Goal: Task Accomplishment & Management: Use online tool/utility

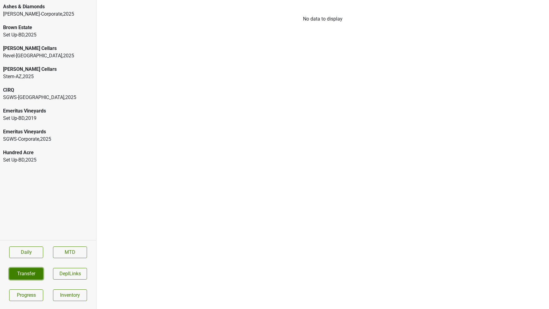
click at [31, 272] on button "Transfer" at bounding box center [26, 274] width 34 height 12
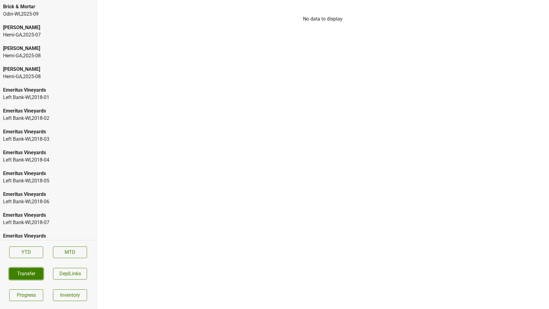
click at [33, 273] on button "Transfer" at bounding box center [26, 274] width 34 height 12
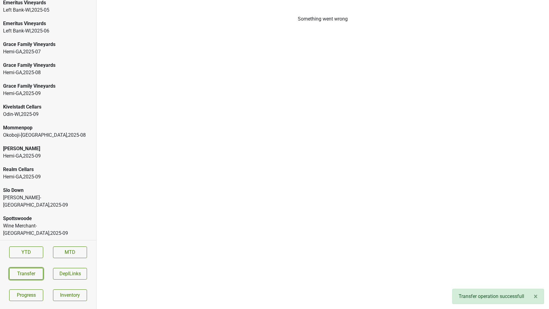
scroll to position [1114, 0]
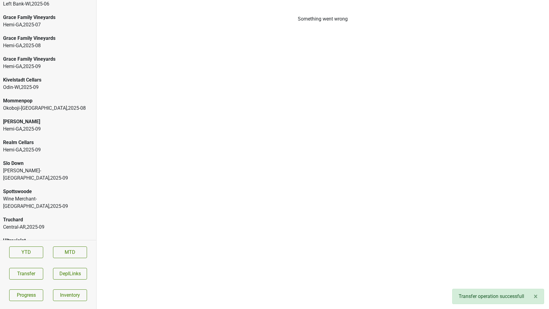
click at [21, 223] on div "Central-AR , 2025 - 09" at bounding box center [48, 226] width 90 height 7
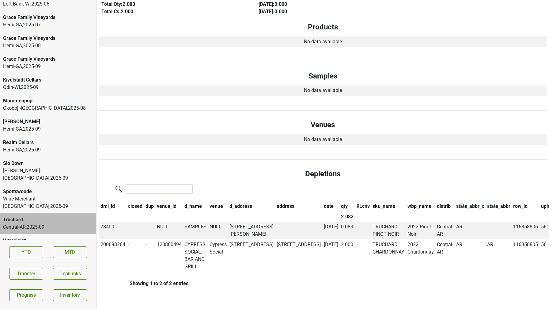
scroll to position [0, 0]
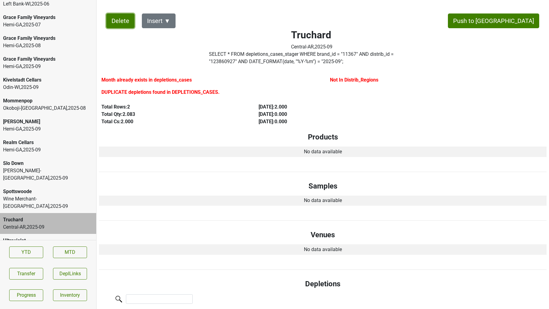
click at [114, 19] on button "Delete" at bounding box center [120, 20] width 28 height 15
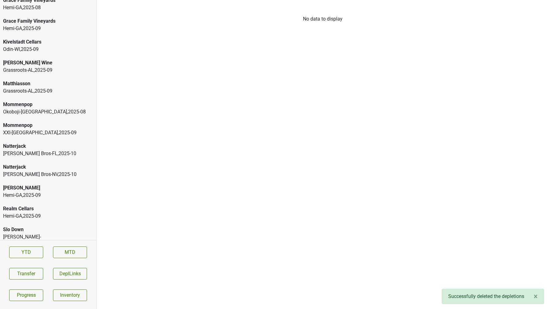
scroll to position [1343, 0]
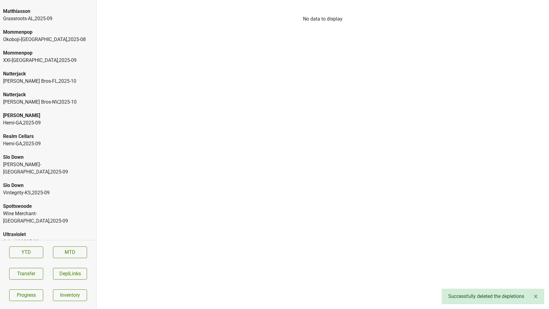
click at [33, 203] on div "Spottswoode" at bounding box center [48, 206] width 90 height 7
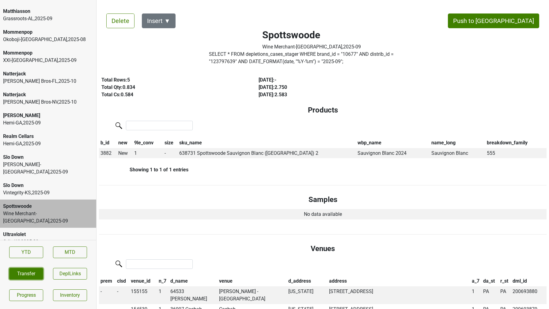
click at [19, 271] on button "Transfer" at bounding box center [26, 274] width 34 height 12
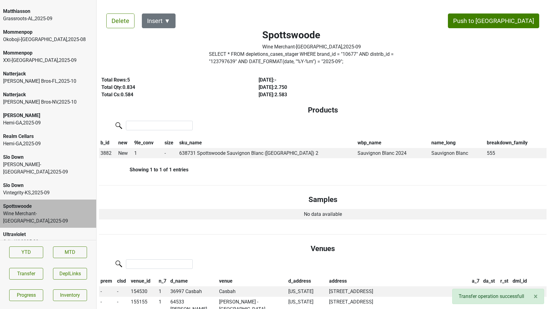
click at [26, 259] on div "XXI-FL , 2025 - 09" at bounding box center [48, 262] width 90 height 7
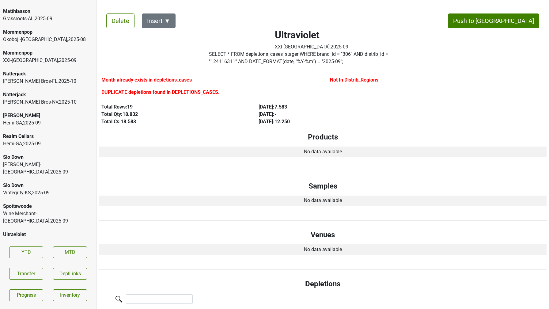
click at [225, 64] on label "SELECT * FROM depletions_cases_stager WHERE brand_id = " 306 " AND distrib_id =…" at bounding box center [312, 58] width 206 height 15
click at [25, 276] on button "Transfer" at bounding box center [26, 274] width 34 height 12
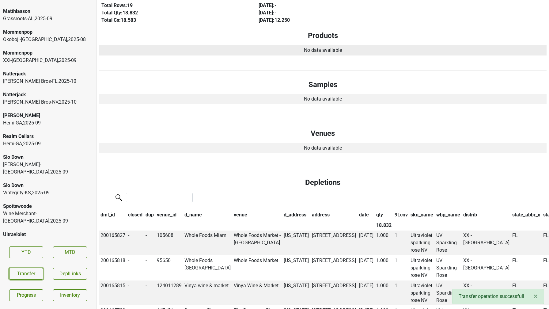
scroll to position [0, 0]
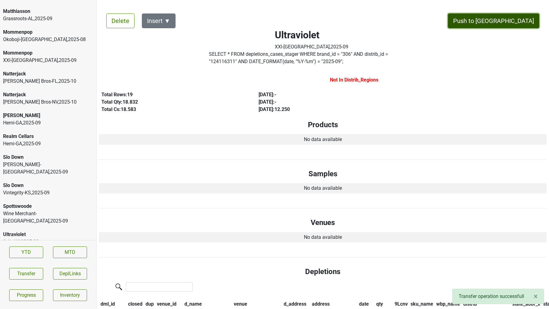
click at [512, 21] on button "Push to DC" at bounding box center [493, 20] width 91 height 15
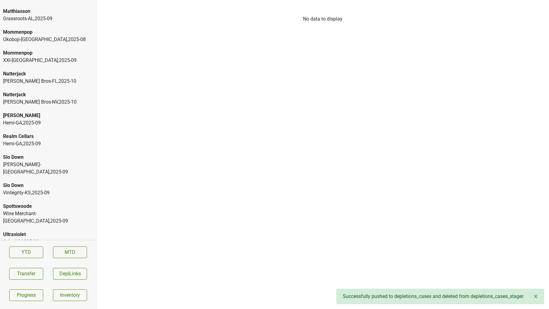
scroll to position [1323, 0]
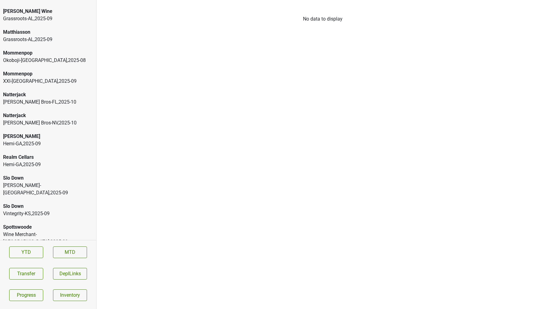
click at [17, 78] on div "XXI-FL , 2025 - 09" at bounding box center [48, 81] width 90 height 7
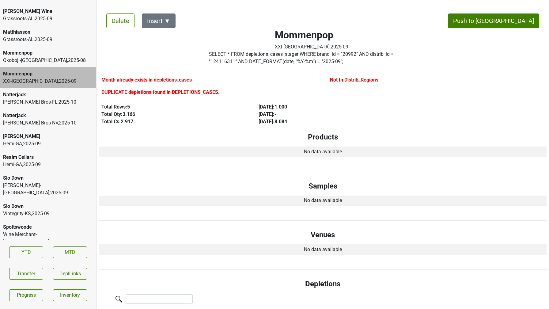
click at [228, 60] on label "SELECT * FROM depletions_cases_stager WHERE brand_id = " 20992 " AND distrib_id…" at bounding box center [312, 58] width 206 height 15
click at [233, 62] on label "SELECT * FROM depletions_cases_stager WHERE brand_id = " 20992 " AND distrib_id…" at bounding box center [312, 58] width 206 height 15
click at [19, 276] on button "Transfer" at bounding box center [26, 274] width 34 height 12
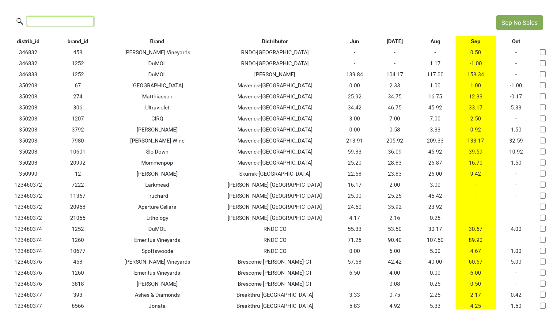
drag, startPoint x: 0, startPoint y: 0, endPoint x: 76, endPoint y: 21, distance: 78.6
click at [76, 21] on input "search" at bounding box center [60, 21] width 67 height 9
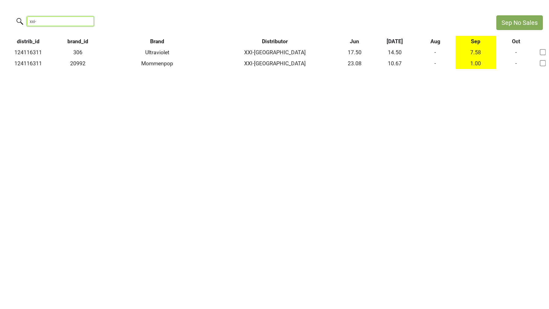
type input "xxi-"
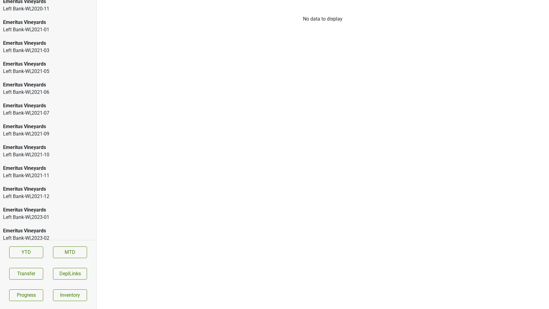
scroll to position [1323, 0]
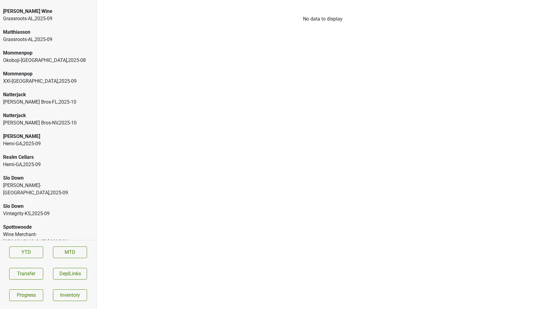
click at [27, 78] on div "XXI-FL , 2025 - 09" at bounding box center [48, 81] width 90 height 7
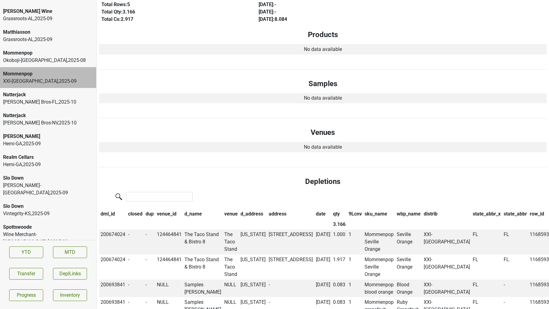
scroll to position [0, 0]
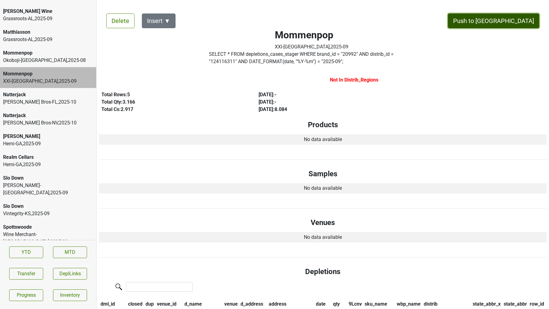
click at [518, 17] on button "Push to [GEOGRAPHIC_DATA]" at bounding box center [493, 20] width 91 height 15
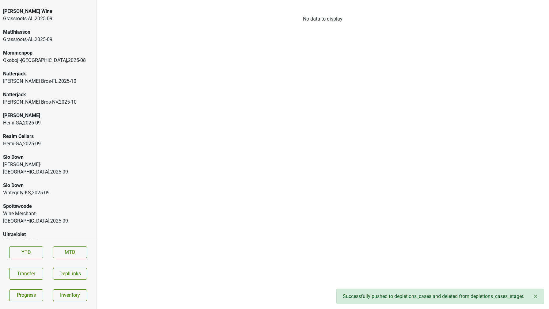
scroll to position [1302, 0]
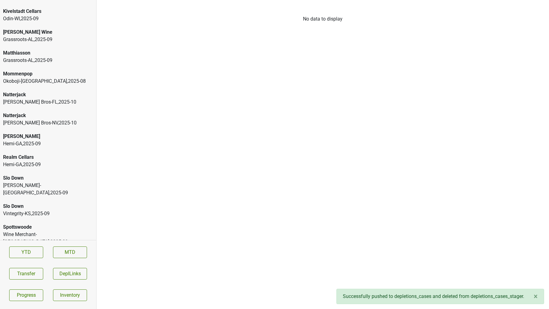
click at [20, 223] on div "Spottswoode" at bounding box center [48, 226] width 90 height 7
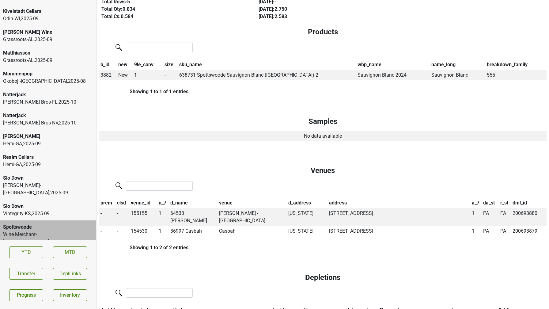
scroll to position [0, 0]
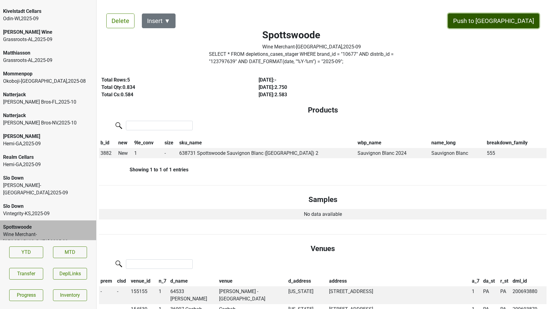
click at [517, 22] on button "Push to [GEOGRAPHIC_DATA]" at bounding box center [493, 20] width 91 height 15
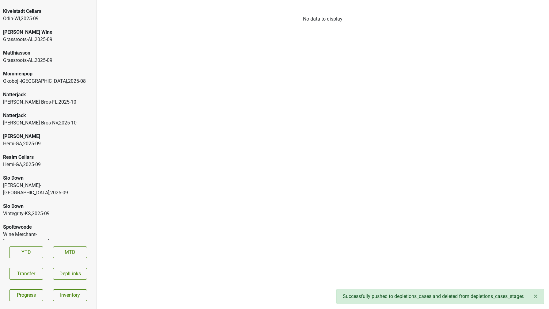
scroll to position [1281, 0]
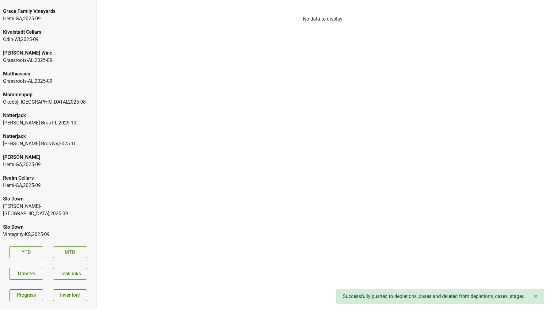
click at [30, 197] on div "Slo Down Slocum-CT , 2025 - 09" at bounding box center [48, 206] width 96 height 28
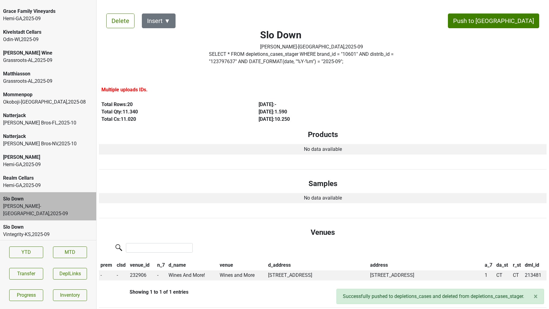
click at [27, 220] on div "Slo Down Vintegrity-KS , 2025 - 09" at bounding box center [48, 230] width 96 height 21
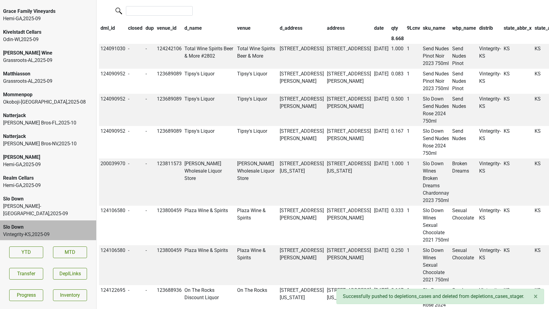
scroll to position [0, 0]
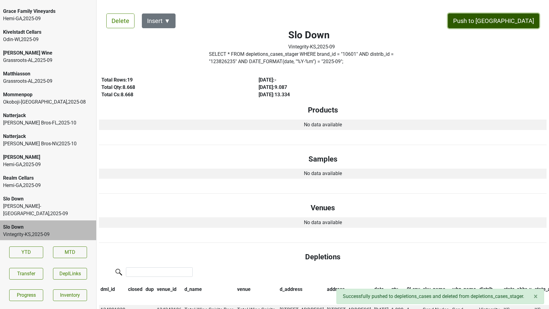
click at [503, 18] on button "Push to [GEOGRAPHIC_DATA]" at bounding box center [493, 20] width 91 height 15
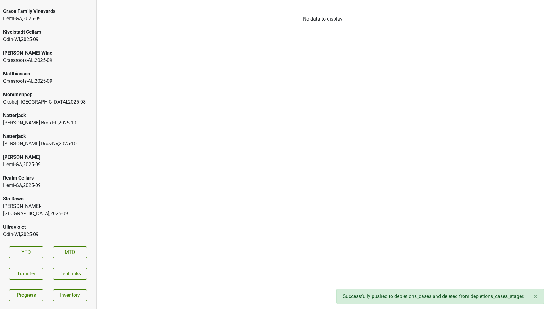
scroll to position [1260, 0]
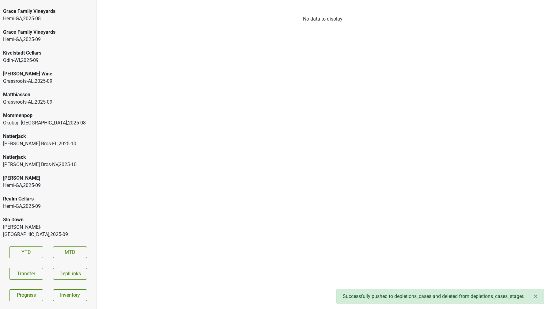
click at [26, 223] on div "Slocum-CT , 2025 - 09" at bounding box center [48, 230] width 90 height 15
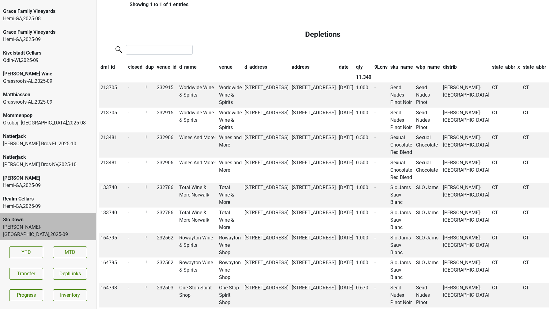
scroll to position [0, 0]
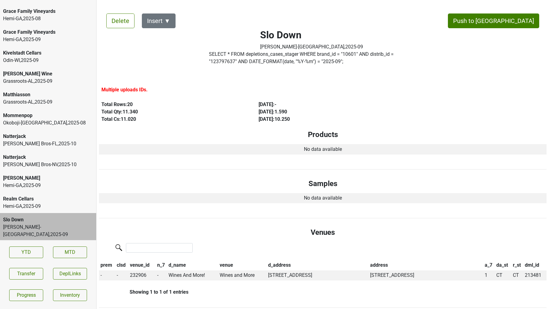
click at [39, 203] on div "Hemi-GA , 2025 - 09" at bounding box center [48, 206] width 90 height 7
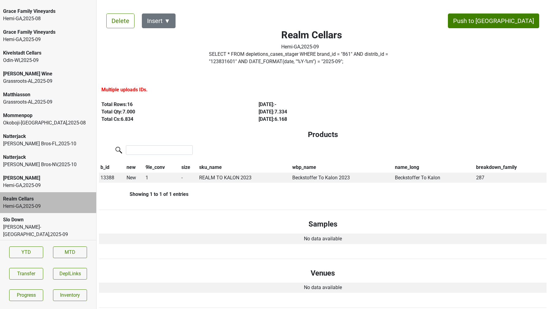
click at [78, 223] on div "Slocum-CT , 2025 - 09" at bounding box center [48, 230] width 90 height 15
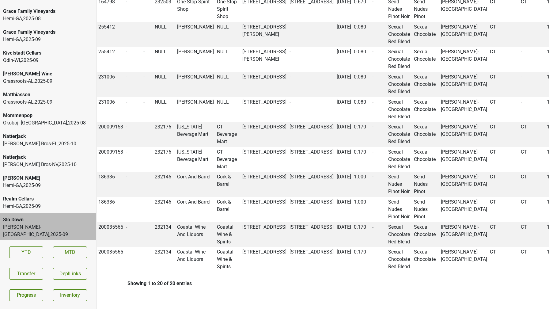
scroll to position [0, 2]
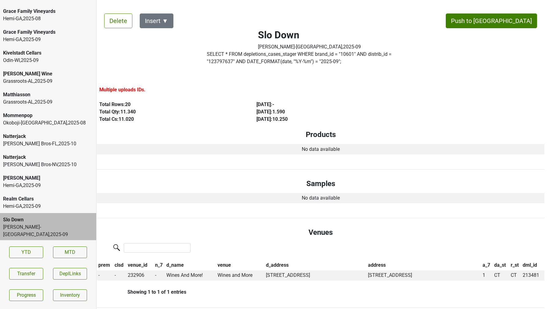
click at [238, 59] on label "SELECT * FROM depletions_cases_stager WHERE brand_id = " 10601 " AND distrib_id…" at bounding box center [310, 58] width 206 height 15
click at [52, 203] on div "Hemi-GA , 2025 - 09" at bounding box center [48, 206] width 90 height 7
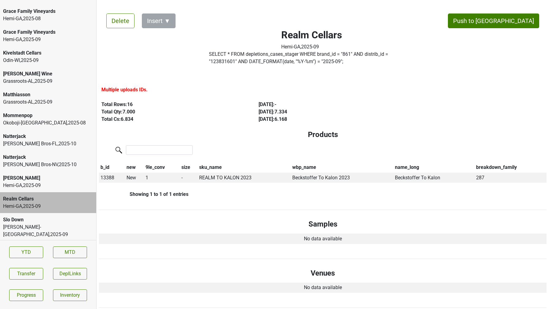
click at [51, 223] on div "Slocum-CT , 2025 - 09" at bounding box center [48, 230] width 90 height 15
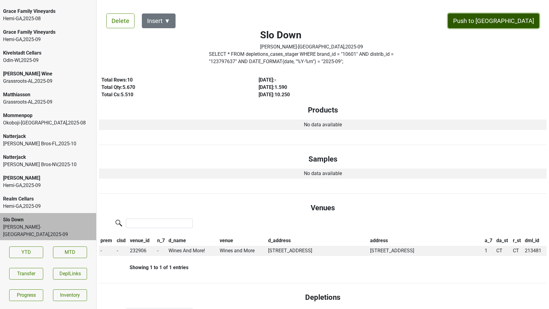
click at [515, 19] on button "Push to [GEOGRAPHIC_DATA]" at bounding box center [493, 20] width 91 height 15
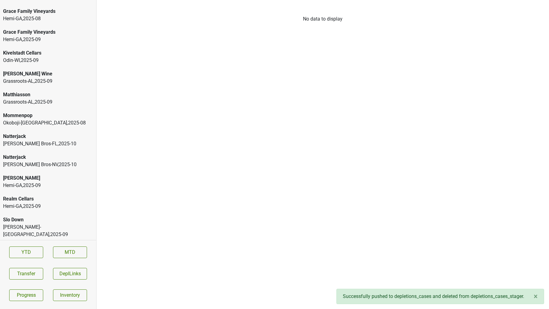
scroll to position [1239, 0]
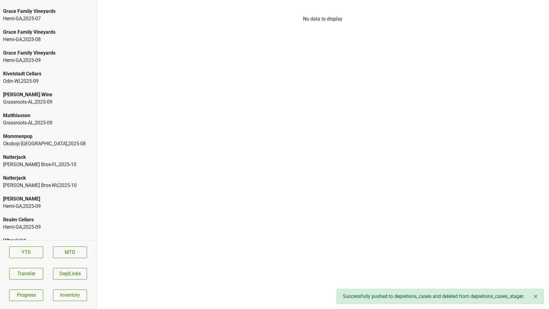
click at [26, 174] on div "Natterjack" at bounding box center [48, 177] width 90 height 7
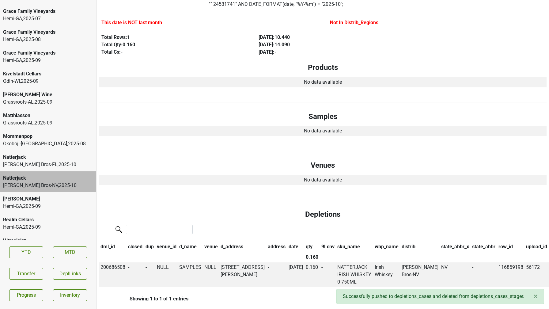
scroll to position [0, 0]
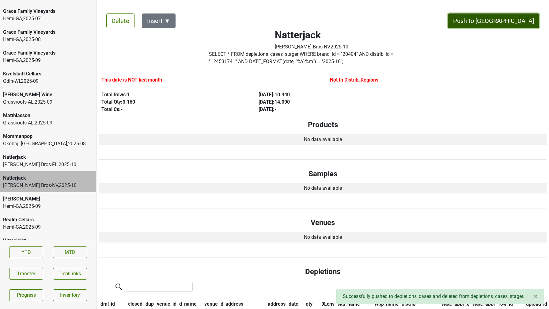
click at [524, 22] on button "Push to DC" at bounding box center [493, 20] width 91 height 15
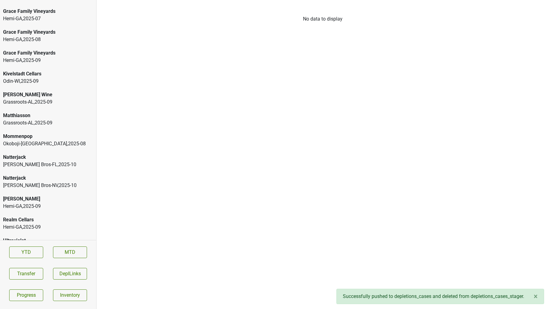
scroll to position [1218, 0]
click at [46, 171] on div "Natterjack Johnson Bros-FL , 2025 - 10" at bounding box center [48, 181] width 96 height 21
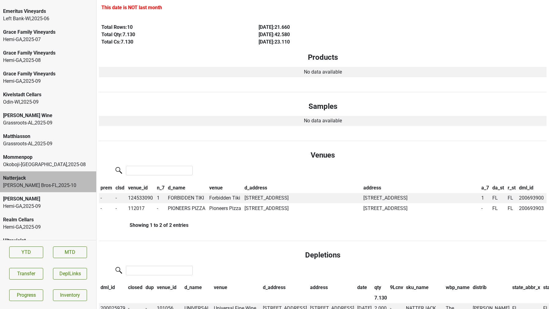
scroll to position [0, 0]
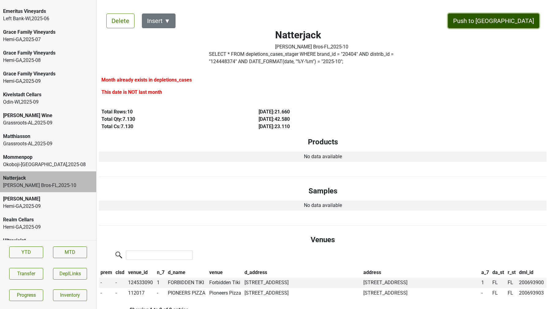
click at [519, 21] on button "Push to DC" at bounding box center [493, 20] width 91 height 15
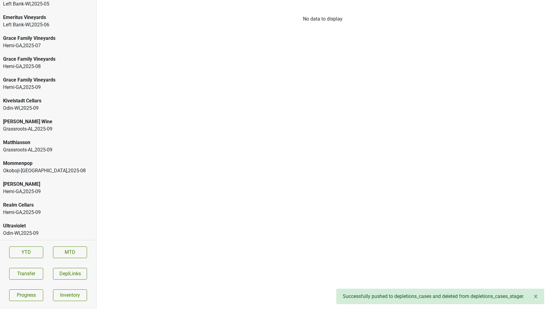
scroll to position [1198, 0]
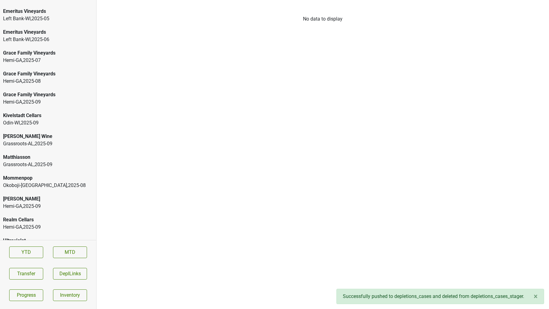
click at [42, 161] on div "Grassroots-AL , 2025 - 09" at bounding box center [48, 164] width 90 height 7
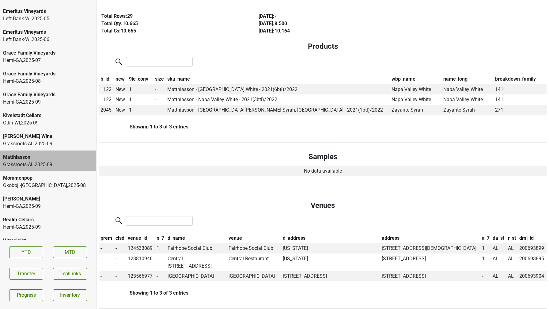
scroll to position [0, 0]
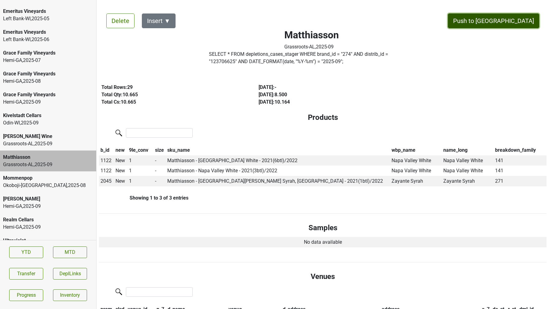
click at [509, 21] on button "Push to DC" at bounding box center [493, 20] width 91 height 15
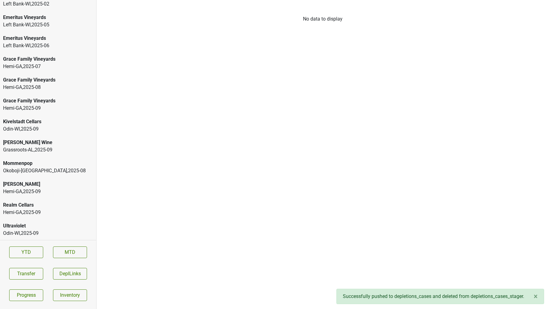
scroll to position [1177, 0]
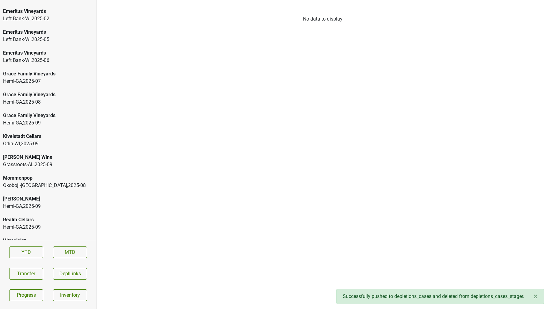
click at [41, 150] on div "Mary Taylor Wine Grassroots-AL , 2025 - 09" at bounding box center [48, 160] width 96 height 21
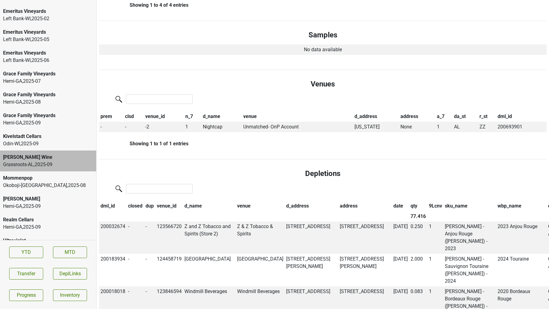
scroll to position [0, 0]
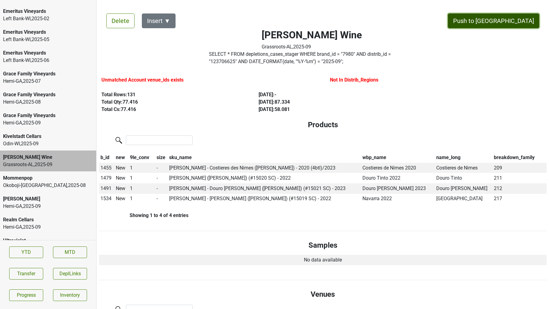
click at [519, 21] on button "Push to DC" at bounding box center [493, 20] width 91 height 15
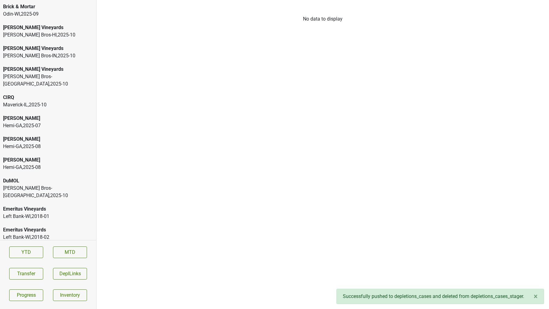
click at [32, 49] on div "Buehler Vineyards" at bounding box center [48, 48] width 90 height 7
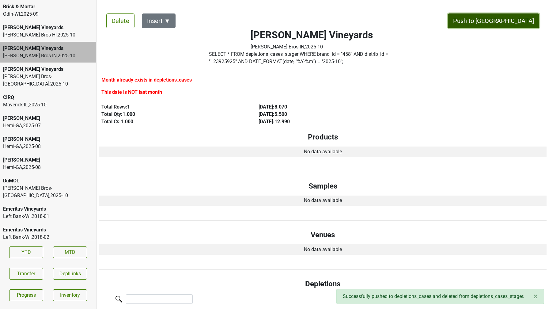
click at [519, 20] on button "Push to DC" at bounding box center [493, 20] width 91 height 15
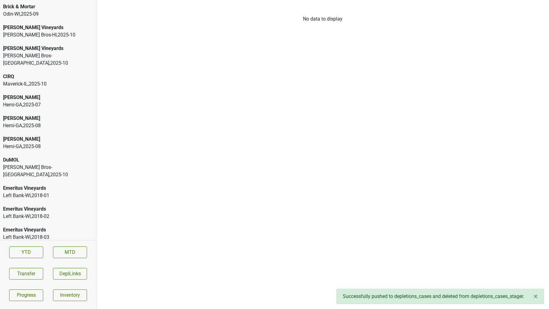
click at [73, 46] on div "Buehler Vineyards" at bounding box center [48, 48] width 90 height 7
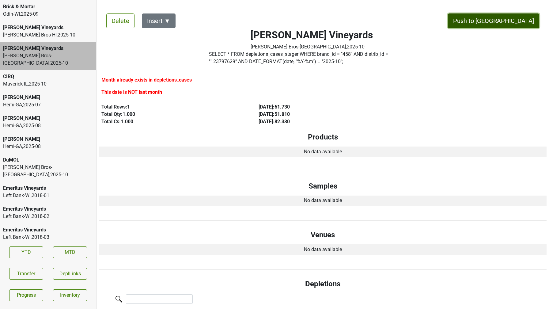
click at [520, 18] on button "Push to DC" at bounding box center [493, 20] width 91 height 15
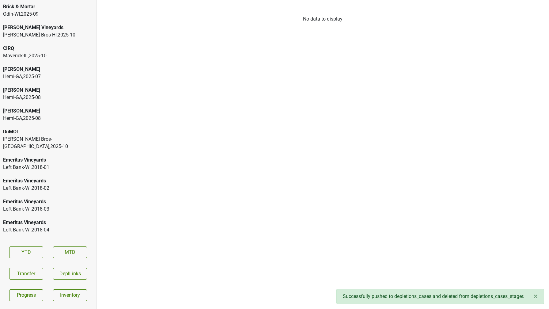
click at [35, 55] on div "Maverick-IL , 2025 - 10" at bounding box center [48, 55] width 90 height 7
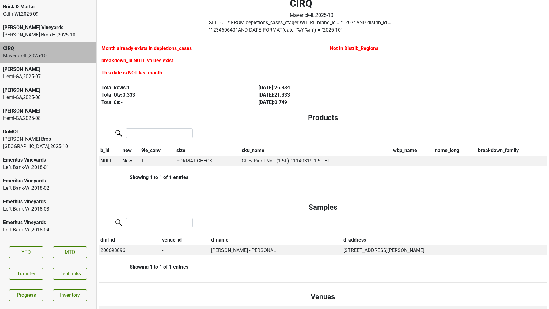
scroll to position [39, 0]
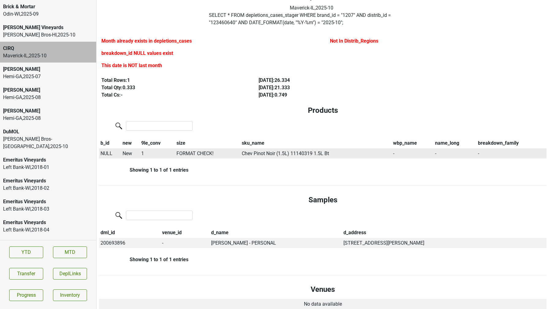
click at [105, 153] on span "NULL" at bounding box center [106, 153] width 12 height 6
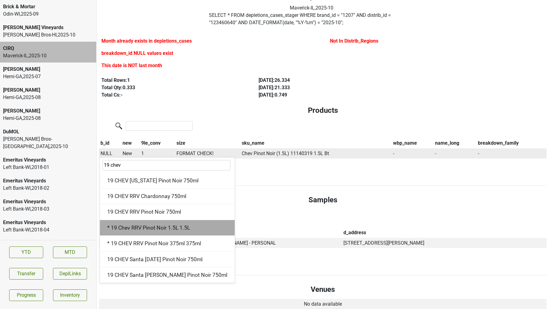
type input "19 chev"
click at [130, 224] on div "* 19 Chev RRV Pinot Noir 1.5L 1.5L" at bounding box center [167, 228] width 135 height 16
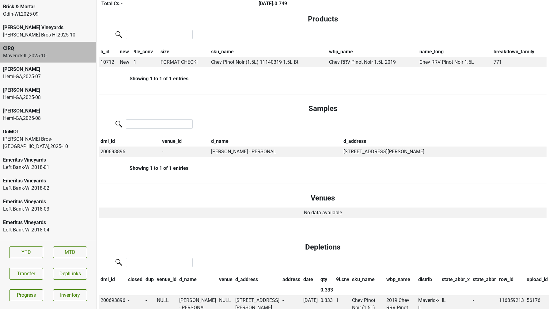
scroll to position [119, 0]
click at [112, 151] on td "200693896" at bounding box center [130, 151] width 62 height 10
copy td "200693896"
click at [23, 276] on button "Transfer" at bounding box center [26, 274] width 34 height 12
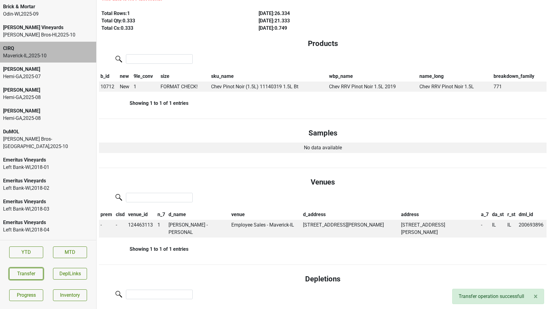
scroll to position [0, 0]
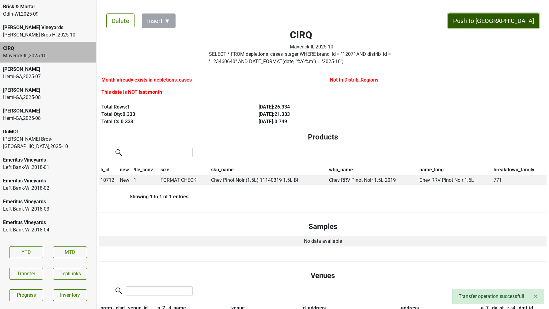
click at [508, 19] on button "Push to DC" at bounding box center [493, 20] width 91 height 15
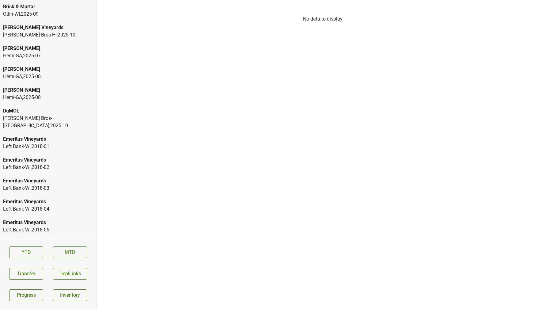
click at [42, 34] on div "Johnson Bros-HI , 2025 - 10" at bounding box center [48, 34] width 90 height 7
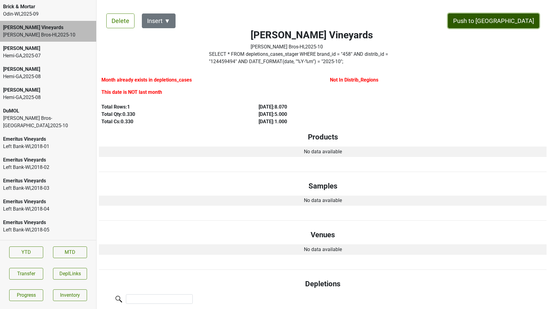
click at [528, 15] on button "Push to DC" at bounding box center [493, 20] width 91 height 15
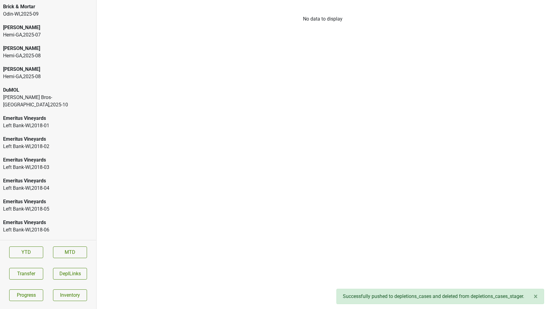
click at [72, 90] on div "DuMOL" at bounding box center [48, 89] width 90 height 7
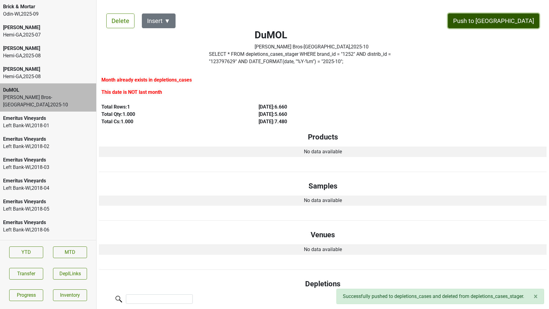
click at [509, 22] on button "Push to DC" at bounding box center [493, 20] width 91 height 15
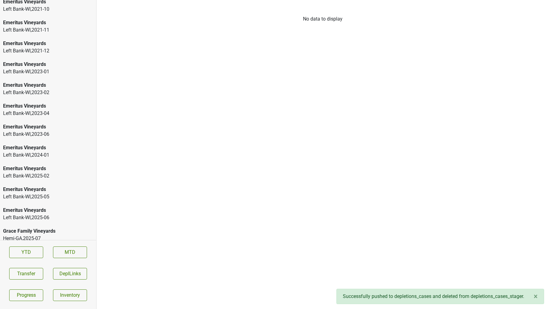
scroll to position [1052, 0]
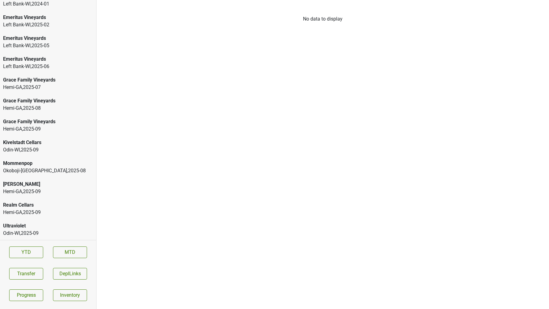
click at [35, 165] on div "Mommenpop" at bounding box center [48, 163] width 90 height 7
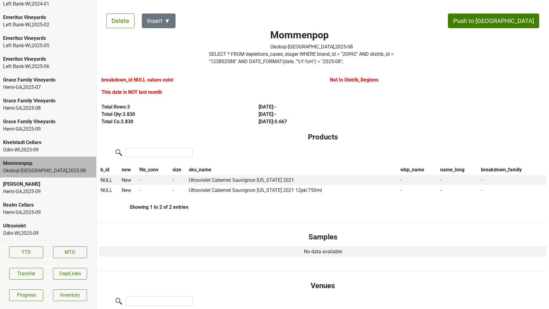
click at [228, 62] on label "SELECT * FROM depletions_cases_stager WHERE brand_id = " 20992 " AND distrib_id…" at bounding box center [312, 58] width 206 height 15
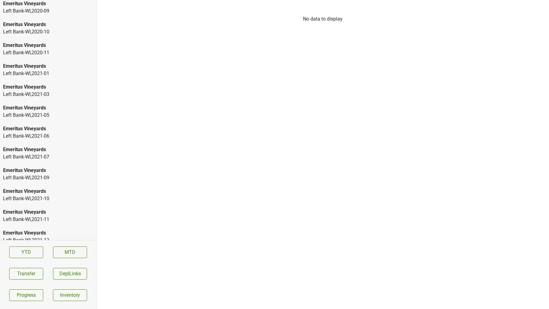
scroll to position [1073, 0]
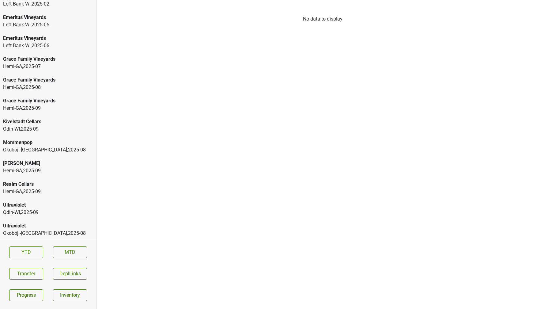
click at [41, 225] on div "Ultraviolet" at bounding box center [48, 225] width 90 height 7
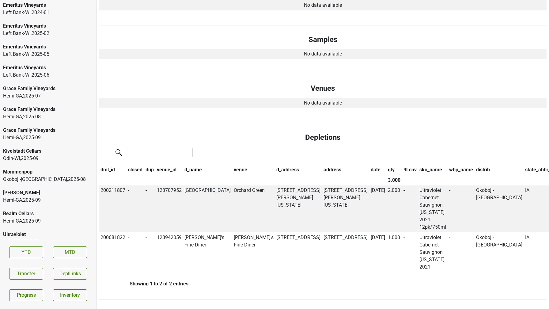
scroll to position [1043, 0]
click at [25, 181] on div "Okoboji-[GEOGRAPHIC_DATA] , 2025 - 08" at bounding box center [48, 178] width 90 height 7
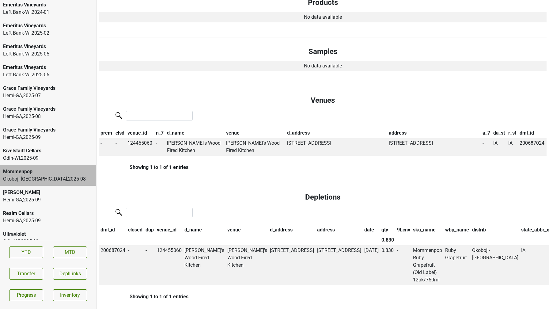
scroll to position [1073, 0]
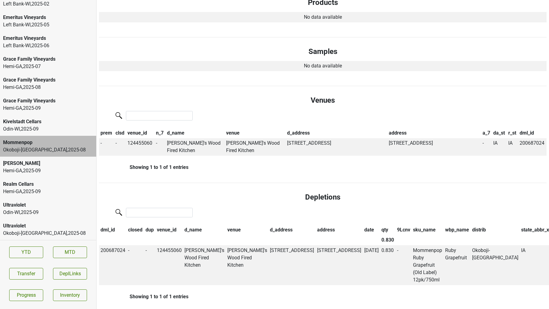
click at [19, 237] on div "Ultraviolet Okoboji-[GEOGRAPHIC_DATA] , 2025 - 08" at bounding box center [48, 229] width 96 height 21
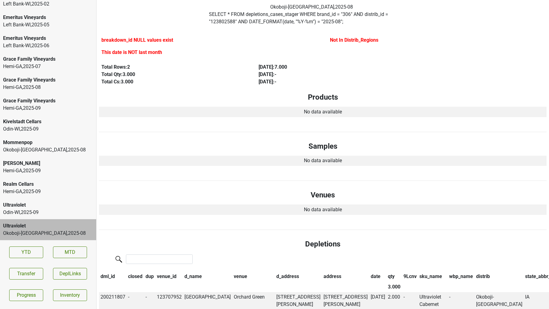
scroll to position [0, 0]
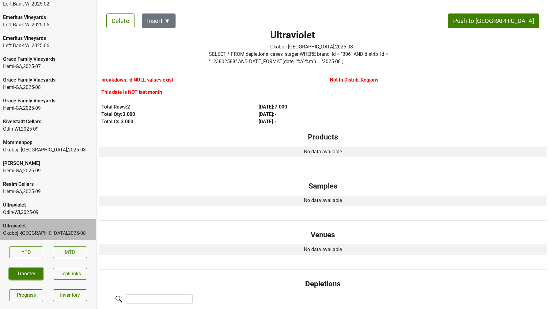
click at [35, 275] on button "Transfer" at bounding box center [26, 274] width 34 height 12
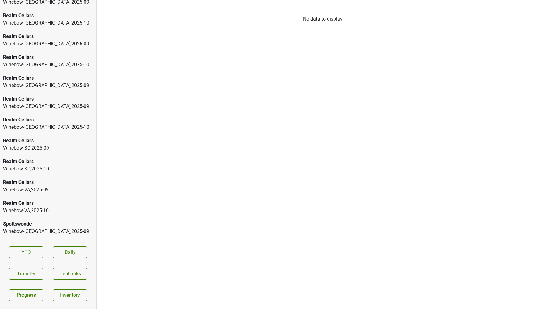
scroll to position [864, 0]
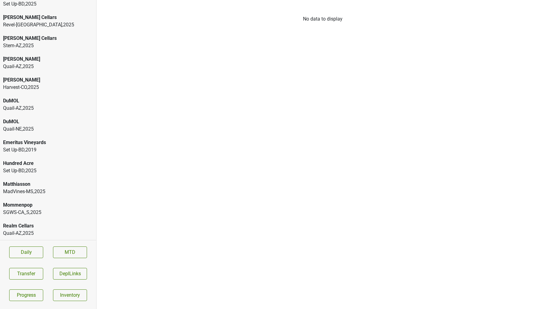
scroll to position [73, 0]
click at [34, 190] on div "SGWS-CA_S , 2025" at bounding box center [48, 191] width 90 height 7
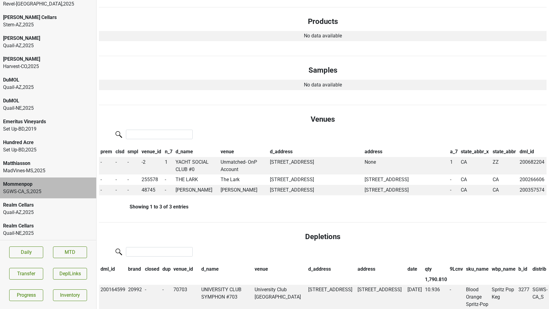
scroll to position [325, 0]
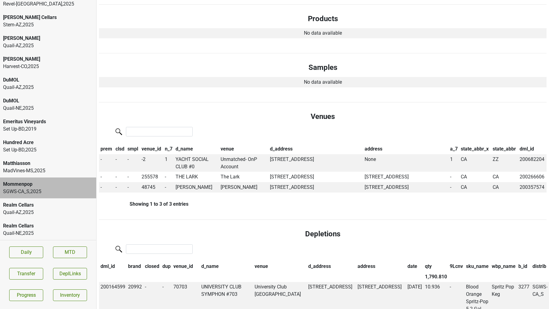
click at [45, 160] on div "Matthiasson" at bounding box center [48, 163] width 90 height 7
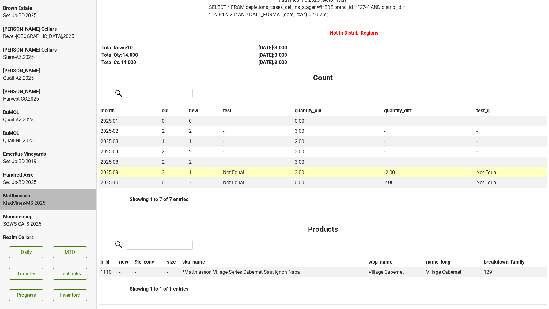
scroll to position [0, 0]
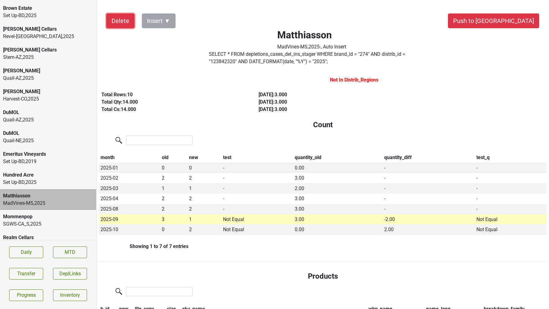
click at [117, 23] on button "Delete" at bounding box center [120, 20] width 28 height 15
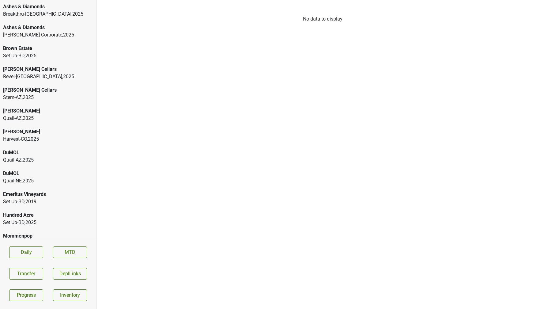
click at [39, 14] on div "Breakthru-PA , 2025" at bounding box center [48, 13] width 90 height 7
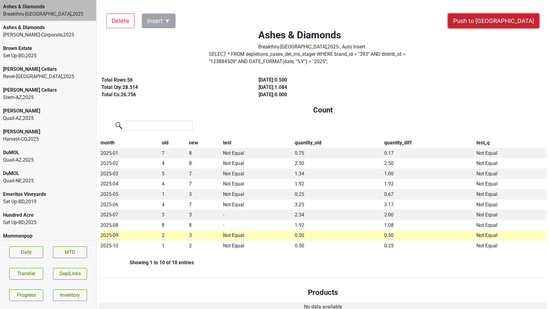
click at [529, 19] on button "Push to DC" at bounding box center [493, 20] width 91 height 15
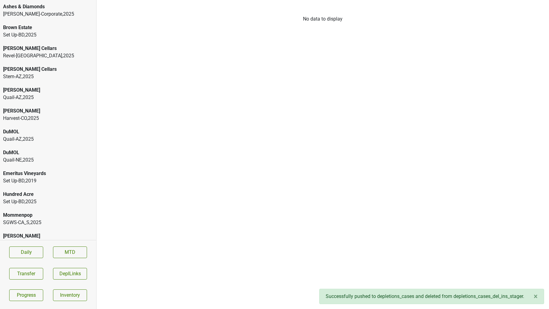
click at [26, 115] on div "Harvest-CO , 2025" at bounding box center [48, 118] width 90 height 7
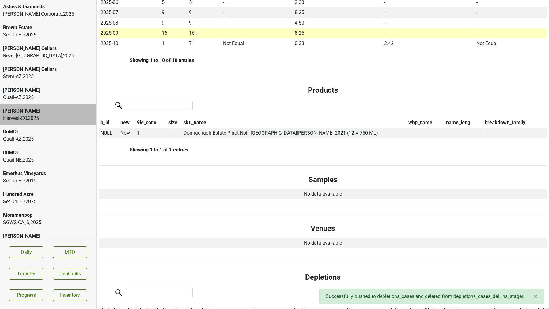
scroll to position [225, 0]
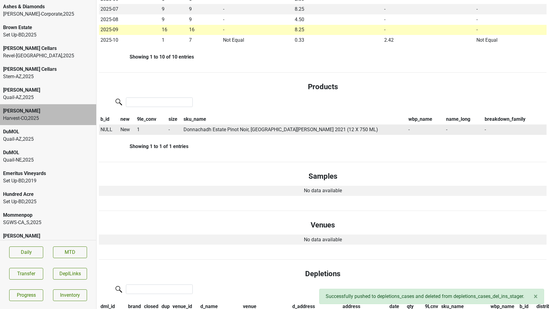
click at [107, 128] on span "NULL" at bounding box center [106, 130] width 12 height 6
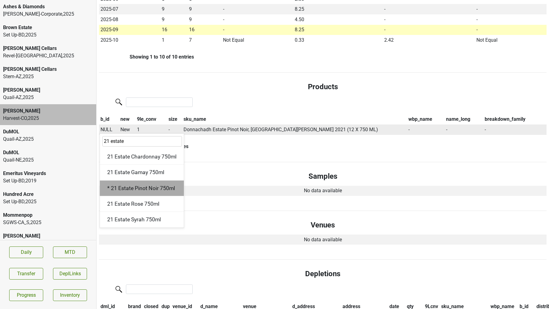
type input "21 estate"
click at [156, 191] on div "* 21 Estate Pinot Noir 750ml" at bounding box center [142, 188] width 84 height 16
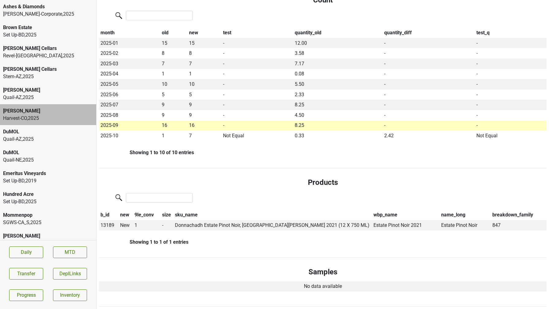
scroll to position [0, 0]
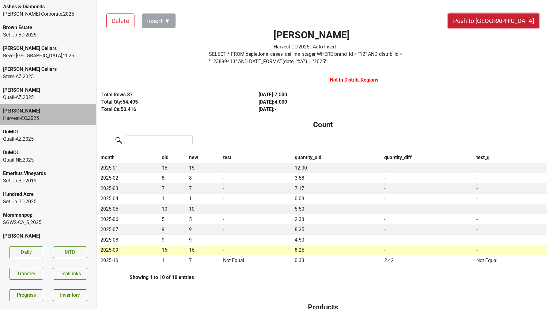
click at [510, 24] on button "Push to DC" at bounding box center [493, 20] width 91 height 15
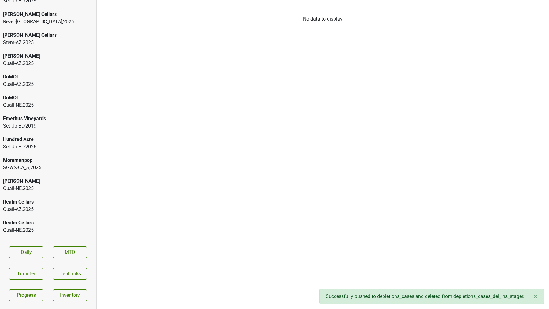
scroll to position [35, 0]
click at [49, 163] on div "SGWS-CA_S , 2025" at bounding box center [48, 166] width 90 height 7
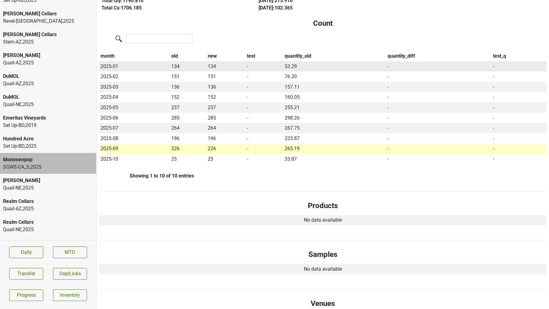
scroll to position [0, 0]
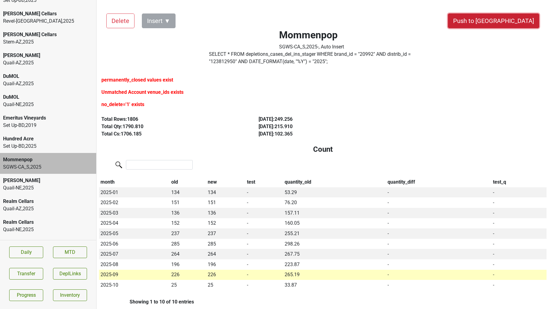
click at [518, 20] on button "Push to DC" at bounding box center [493, 20] width 91 height 15
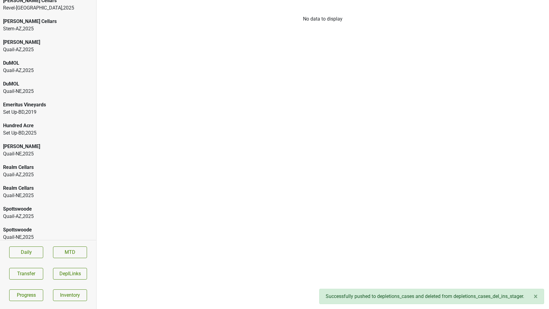
scroll to position [52, 0]
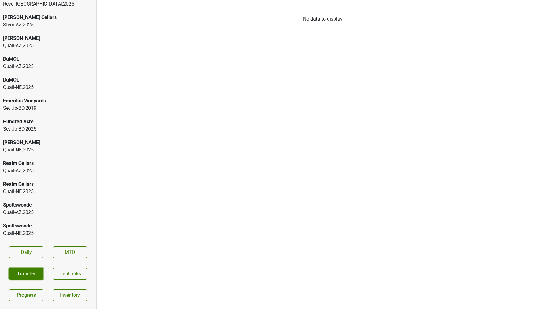
click at [23, 273] on button "Transfer" at bounding box center [26, 274] width 34 height 12
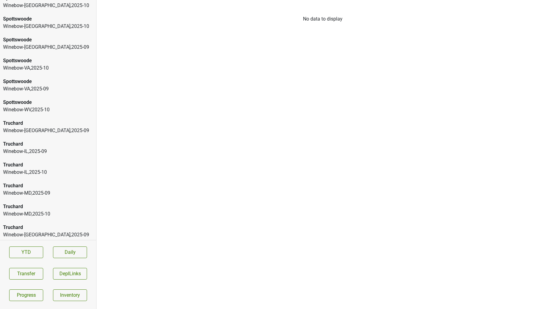
scroll to position [864, 0]
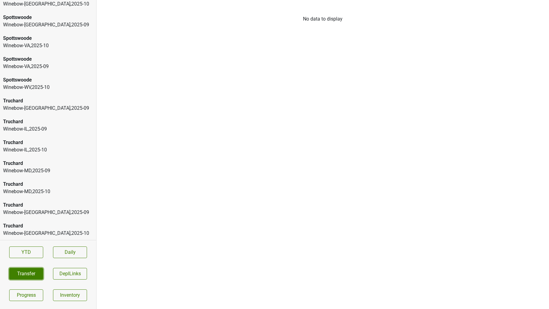
click at [27, 270] on button "Transfer" at bounding box center [26, 274] width 34 height 12
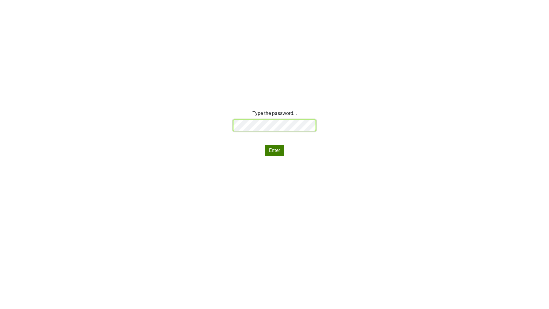
click at [199, 127] on div "Type the password... Enter" at bounding box center [274, 133] width 549 height 47
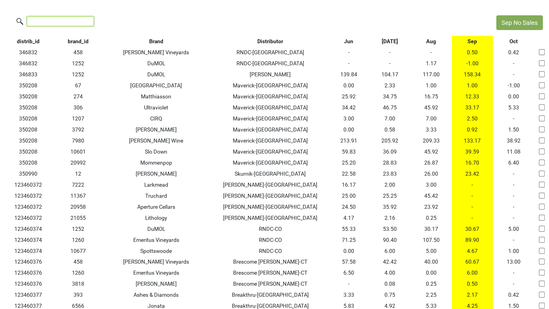
click at [75, 18] on input "search" at bounding box center [60, 21] width 67 height 9
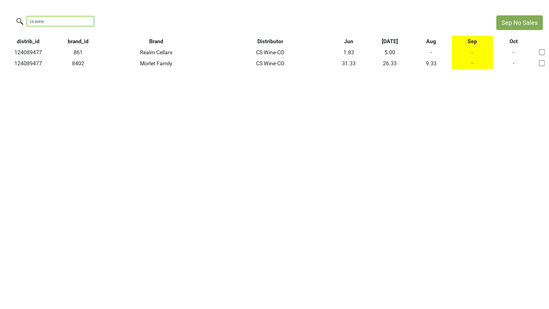
drag, startPoint x: 49, startPoint y: 19, endPoint x: 0, endPoint y: 14, distance: 49.6
click at [0, 14] on html "Sep No Sales cs wine distrib_id brand_id Brand Distributor Jun [DATE] Aug Sep O…" at bounding box center [274, 42] width 549 height 84
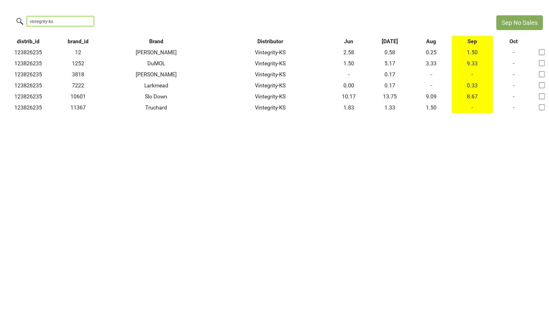
type input "vintegrity-ks"
